Goal: Transaction & Acquisition: Purchase product/service

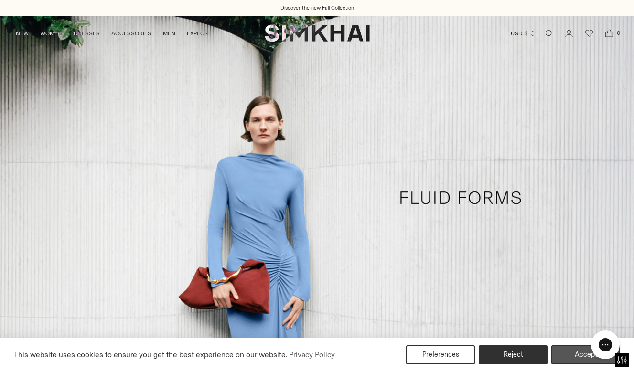
click at [571, 358] on button "Accept" at bounding box center [586, 355] width 69 height 19
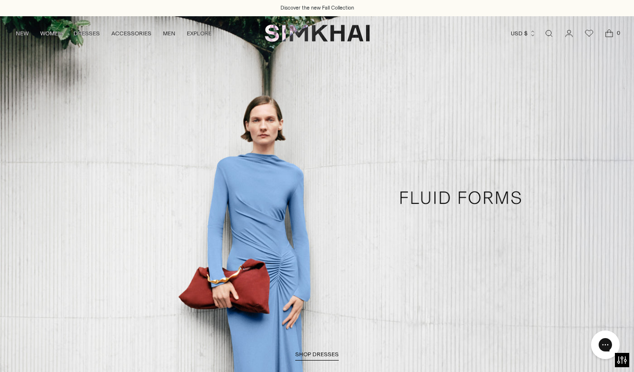
click at [335, 347] on link "/collections/dresses-all" at bounding box center [317, 198] width 634 height 364
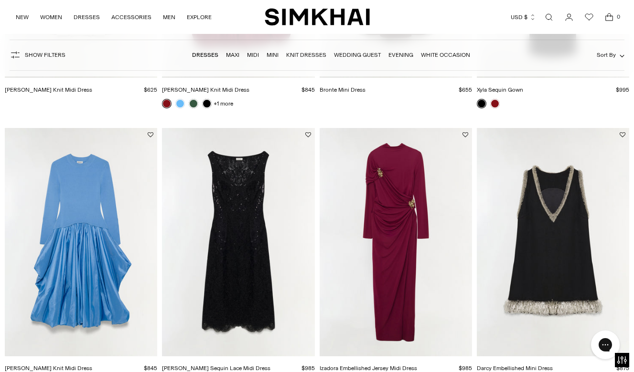
scroll to position [569, 0]
click at [0, 0] on img "Izadora Embellished Jersey Midi Dress" at bounding box center [0, 0] width 0 height 0
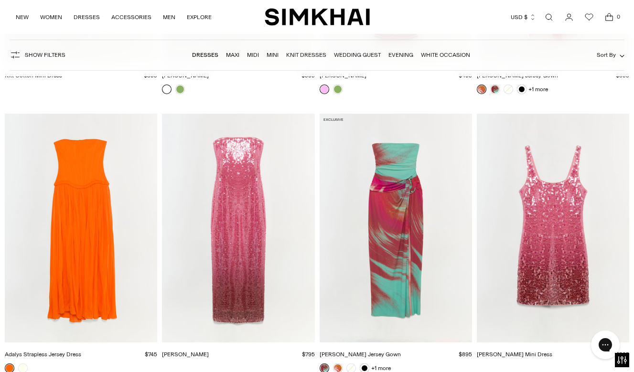
scroll to position [9204, 0]
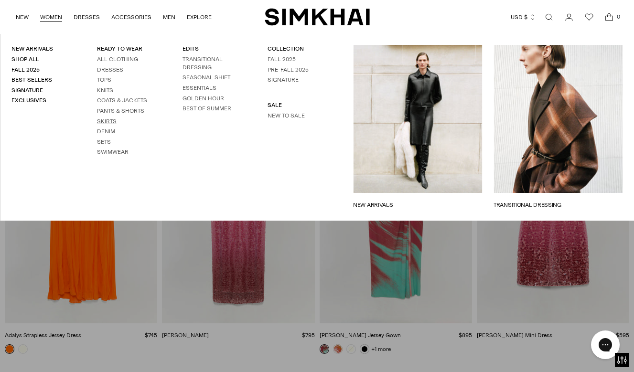
click at [110, 119] on link "Skirts" at bounding box center [107, 121] width 20 height 7
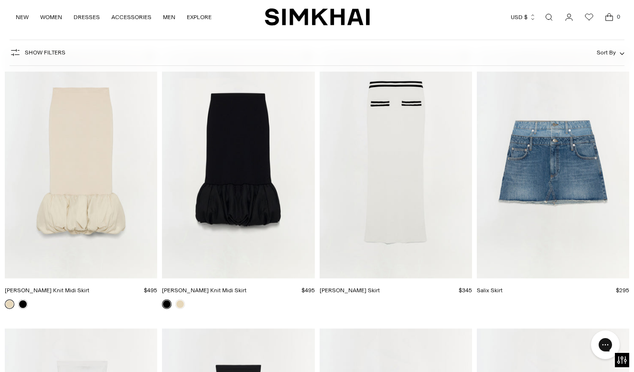
scroll to position [1461, 0]
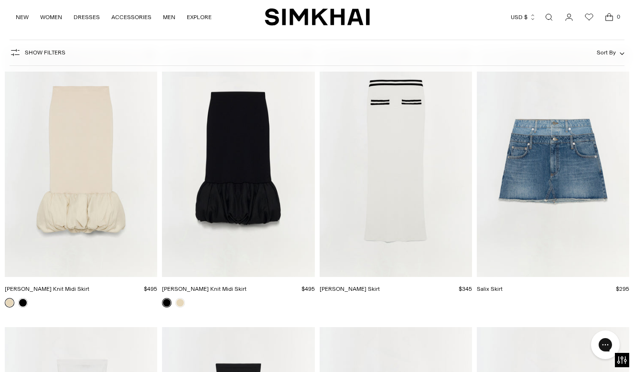
click at [0, 0] on img "Camille Linen Knit Midi Skirt" at bounding box center [0, 0] width 0 height 0
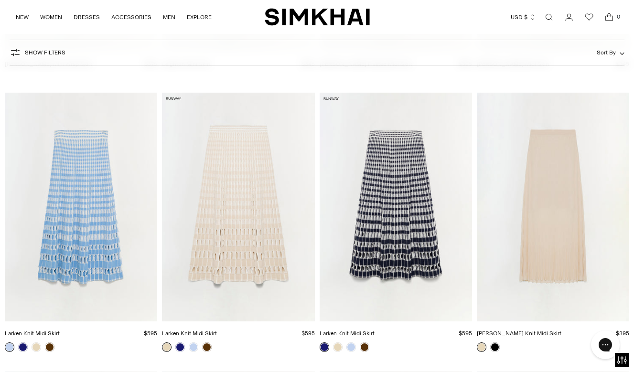
scroll to position [2250, 0]
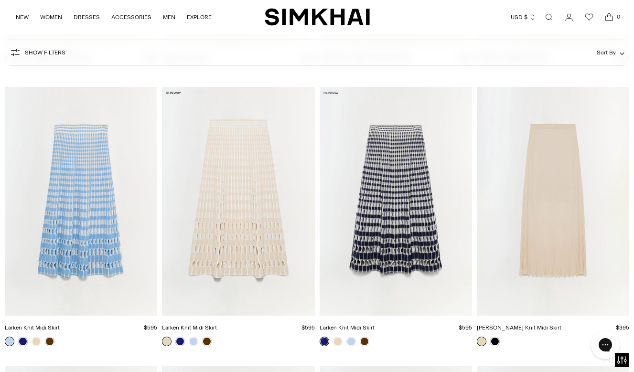
click at [0, 0] on img "Larken Knit Midi Skirt" at bounding box center [0, 0] width 0 height 0
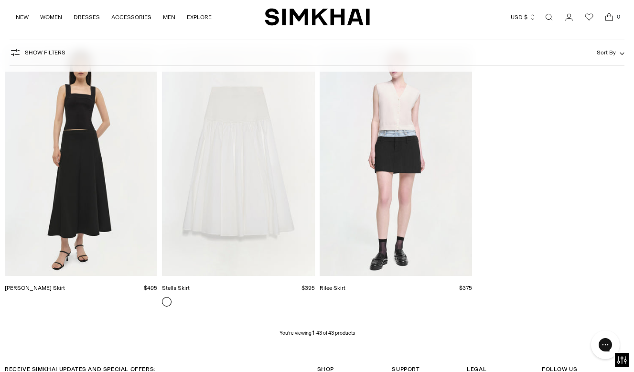
scroll to position [2845, 0]
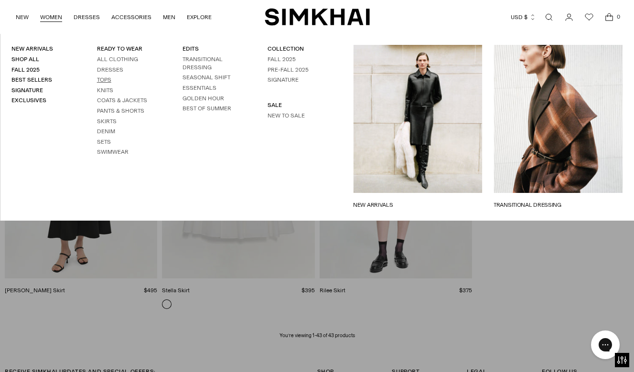
click at [103, 76] on link "Tops" at bounding box center [104, 79] width 14 height 7
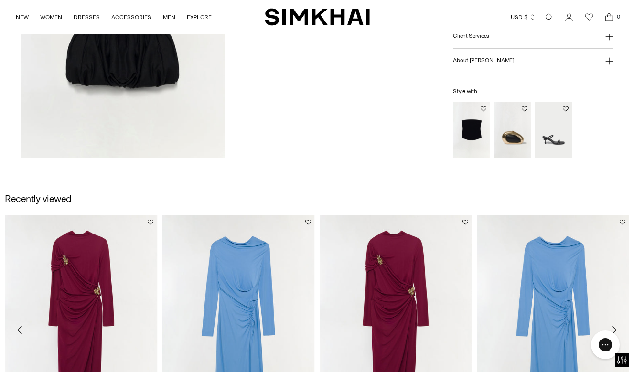
scroll to position [1144, 0]
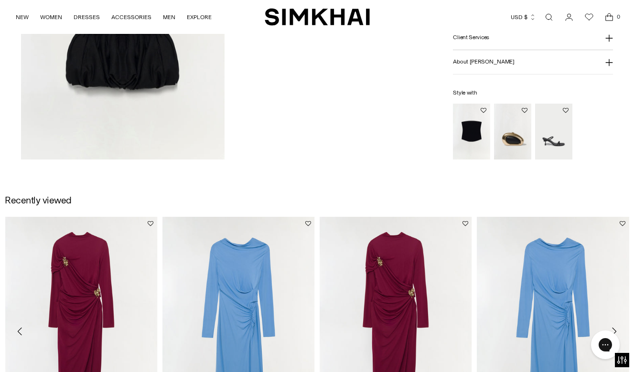
drag, startPoint x: 363, startPoint y: 157, endPoint x: 372, endPoint y: 153, distance: 10.1
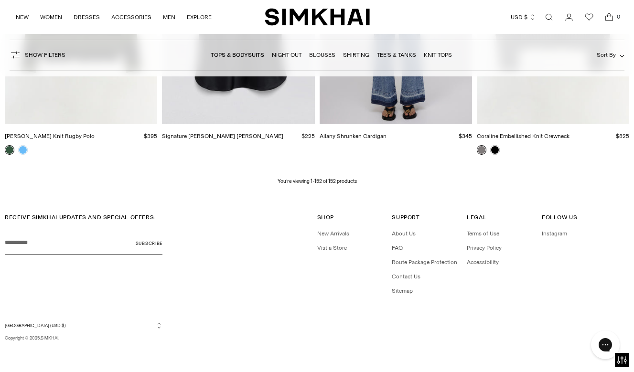
scroll to position [10491, 0]
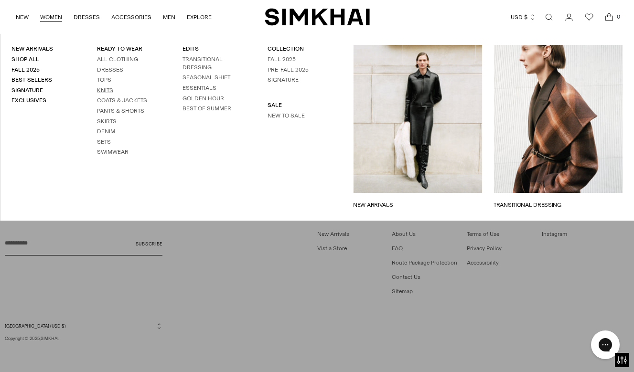
click at [101, 88] on link "Knits" at bounding box center [105, 90] width 16 height 7
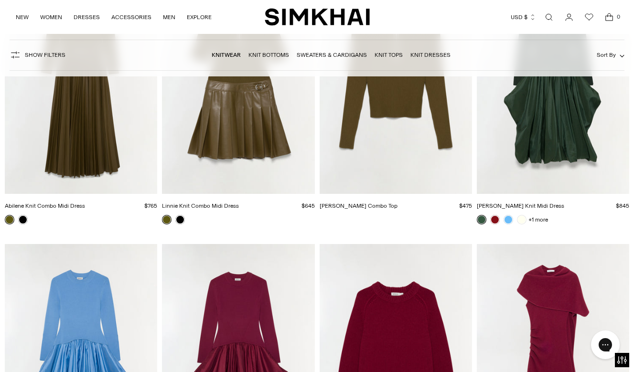
scroll to position [1851, 0]
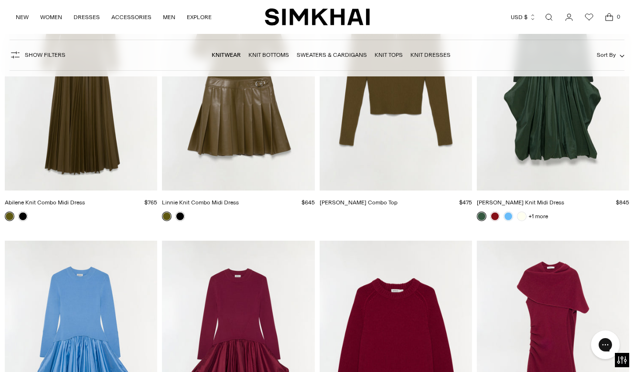
click at [553, 19] on icon "Open search modal" at bounding box center [549, 17] width 11 height 8
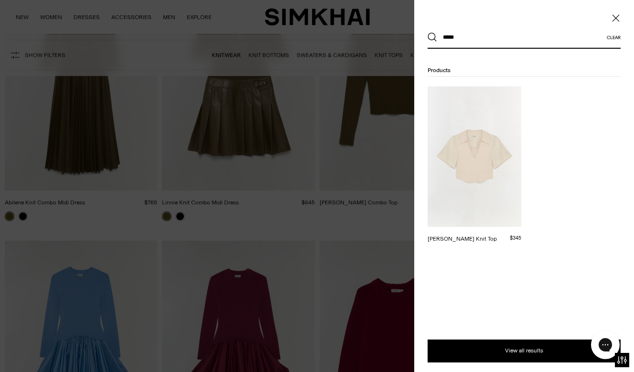
type input "*****"
click at [511, 156] on img at bounding box center [475, 157] width 94 height 141
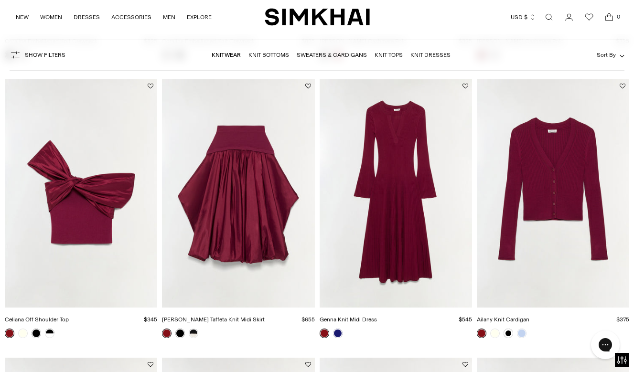
scroll to position [617, 0]
